Goal: Communication & Community: Answer question/provide support

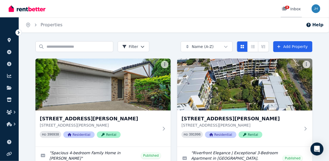
click at [296, 9] on div "3 Inbox" at bounding box center [291, 8] width 19 height 5
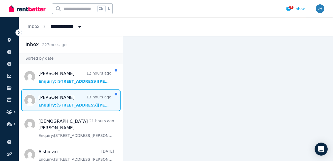
click at [71, 101] on span "Message list" at bounding box center [71, 100] width 104 height 22
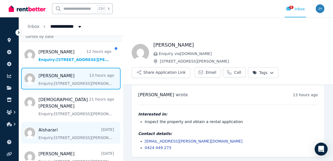
scroll to position [43, 0]
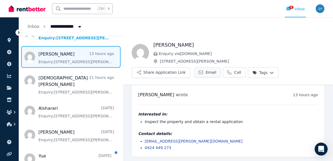
click at [206, 73] on span "Email" at bounding box center [211, 72] width 11 height 5
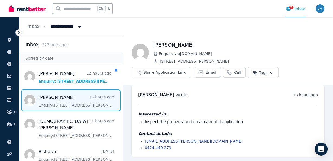
scroll to position [0, 0]
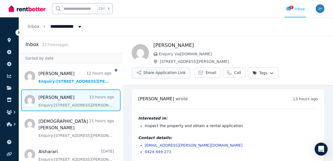
click at [176, 73] on button "Share Application Link" at bounding box center [161, 72] width 59 height 11
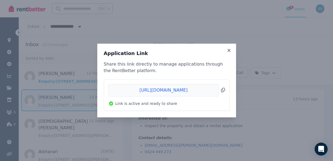
click at [223, 90] on span "Copied!" at bounding box center [166, 90] width 117 height 12
drag, startPoint x: 219, startPoint y: 138, endPoint x: 215, endPoint y: 138, distance: 4.1
click at [219, 138] on div "Application Link Share this link directly to manage applications through the Re…" at bounding box center [166, 80] width 333 height 161
click at [223, 90] on span "Copied!" at bounding box center [166, 90] width 117 height 12
click at [229, 50] on icon at bounding box center [228, 50] width 3 height 3
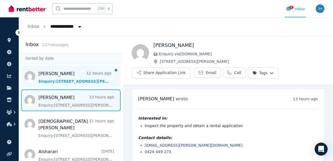
scroll to position [22, 0]
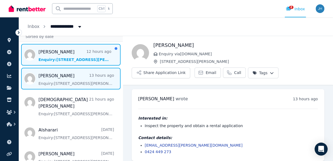
click at [70, 56] on span "Message list" at bounding box center [71, 55] width 104 height 22
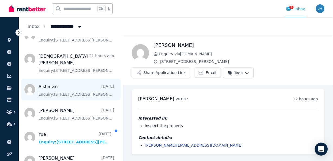
scroll to position [108, 0]
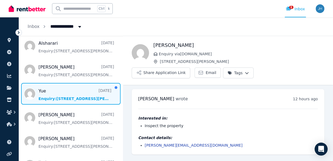
click at [72, 84] on span "Message list" at bounding box center [71, 94] width 104 height 22
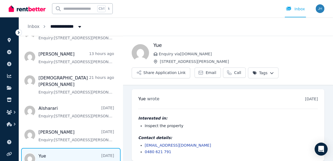
scroll to position [22, 0]
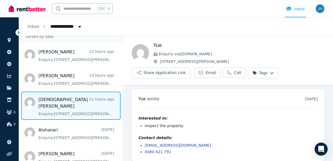
click at [70, 101] on span "Message list" at bounding box center [71, 106] width 104 height 28
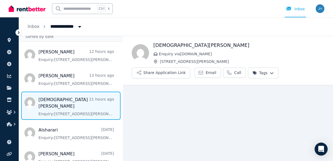
scroll to position [4, 0]
